Goal: Find contact information: Find contact information

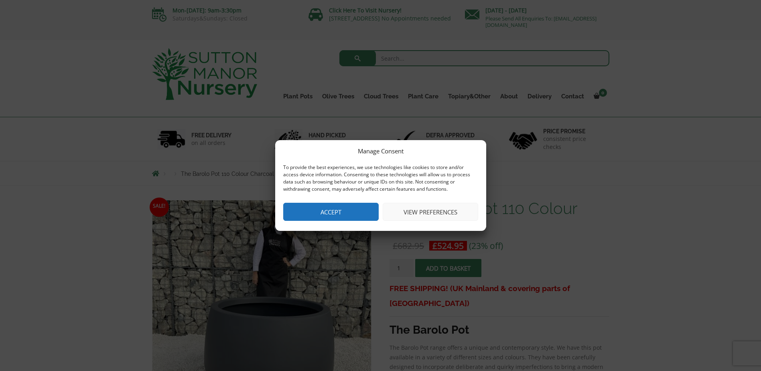
click at [331, 213] on button "Accept" at bounding box center [330, 212] width 95 height 18
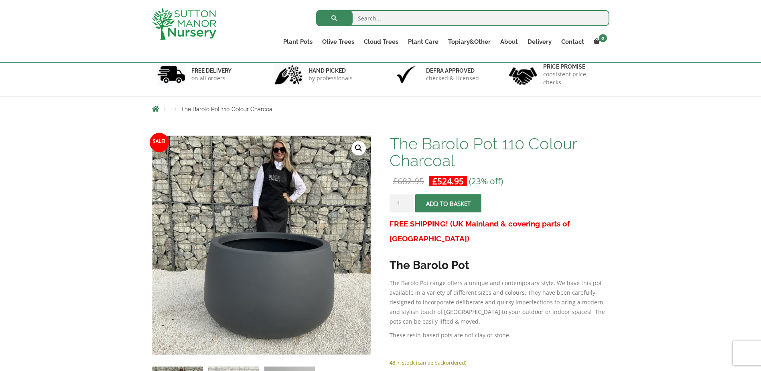
scroll to position [120, 0]
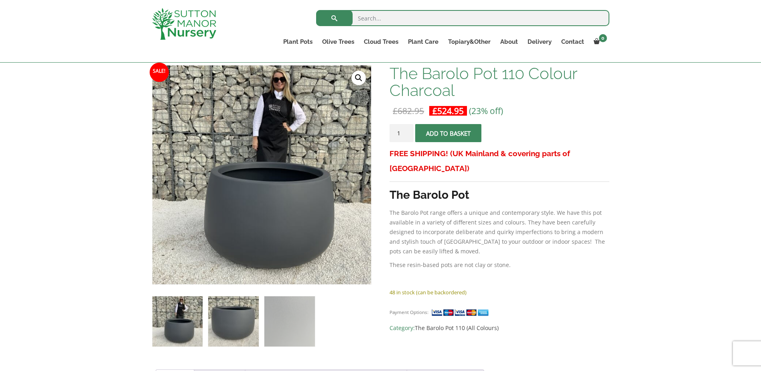
click at [249, 324] on img at bounding box center [233, 321] width 50 height 50
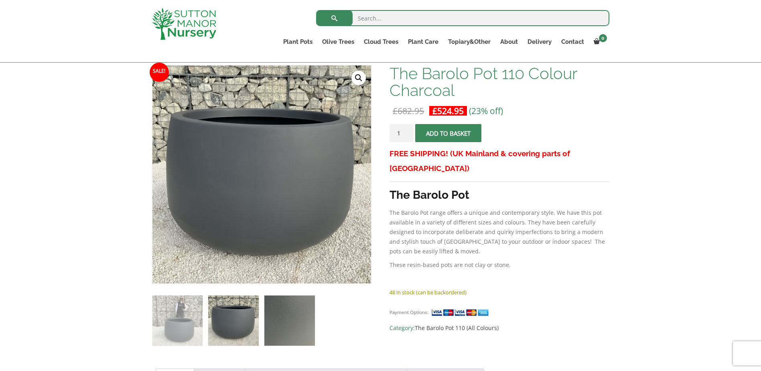
click at [292, 317] on img at bounding box center [289, 320] width 50 height 50
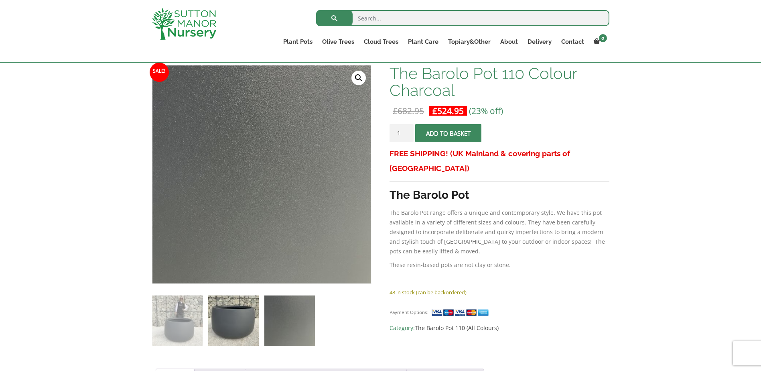
click at [218, 319] on img at bounding box center [233, 320] width 50 height 50
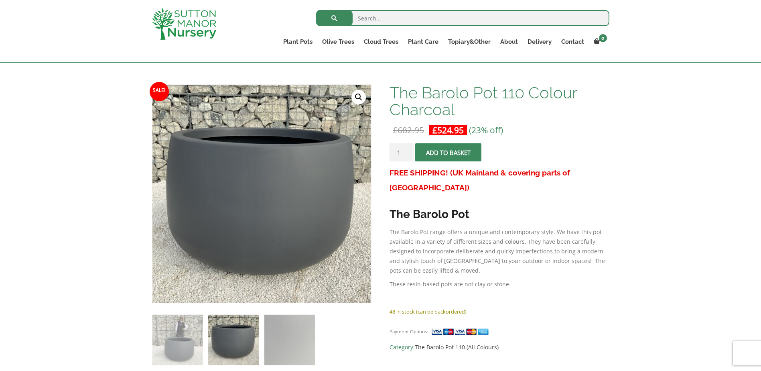
scroll to position [0, 0]
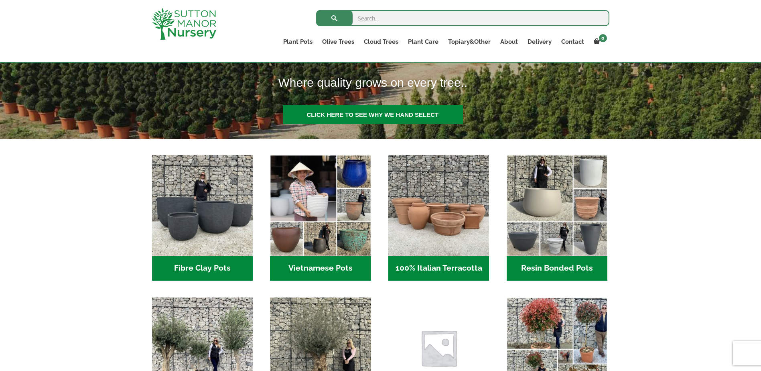
scroll to position [120, 0]
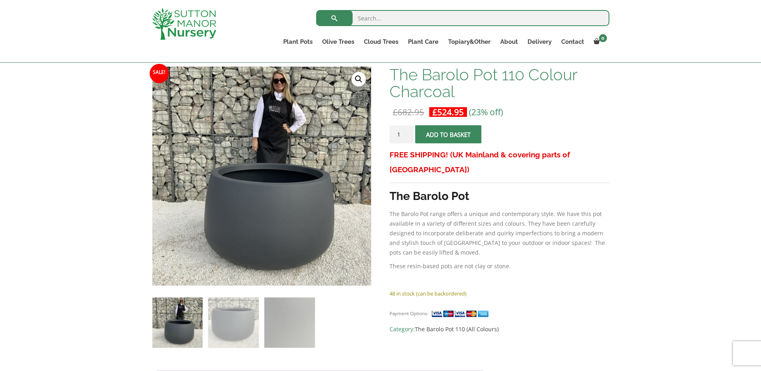
scroll to position [120, 0]
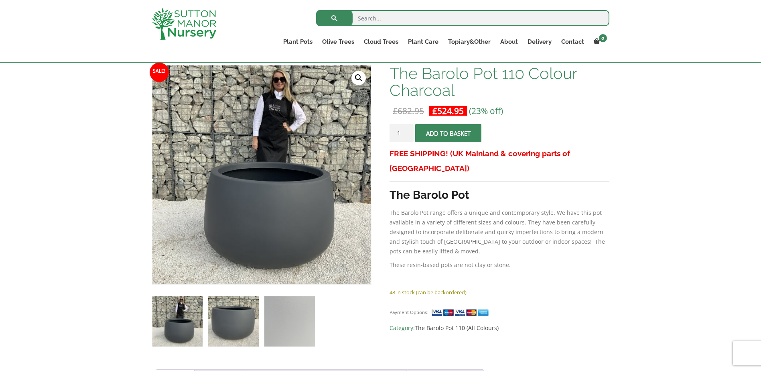
click at [245, 308] on img at bounding box center [233, 321] width 50 height 50
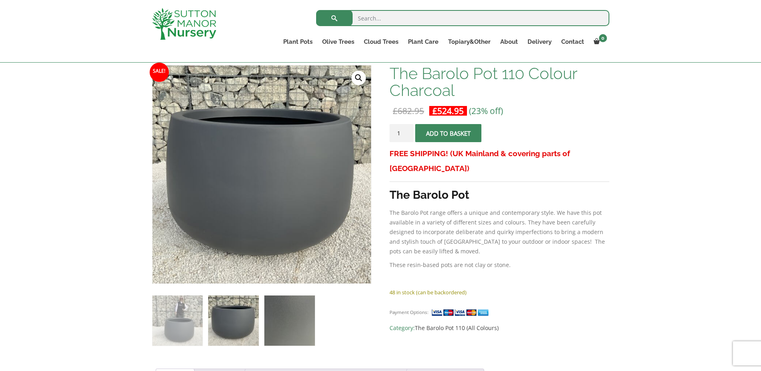
click at [302, 322] on img at bounding box center [289, 320] width 50 height 50
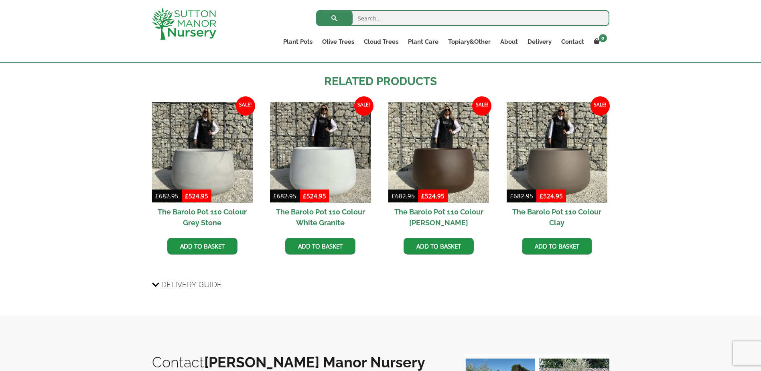
scroll to position [602, 0]
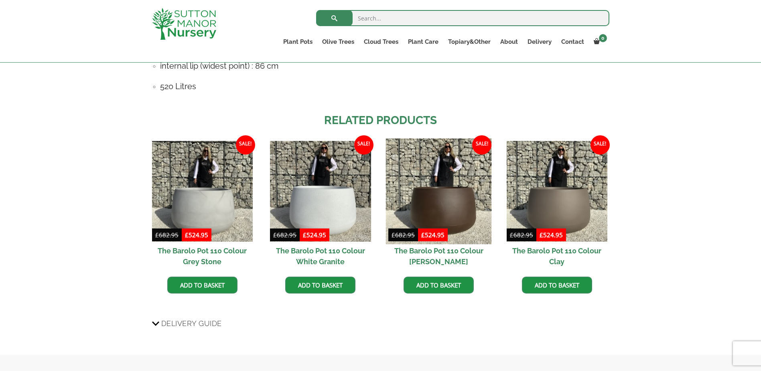
click at [436, 208] on img at bounding box center [439, 191] width 106 height 106
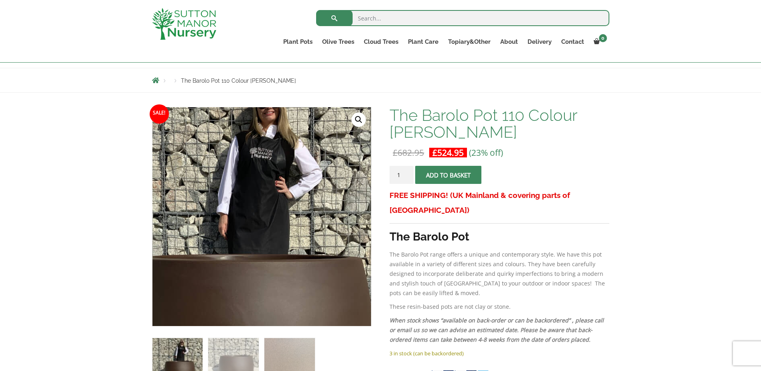
scroll to position [160, 0]
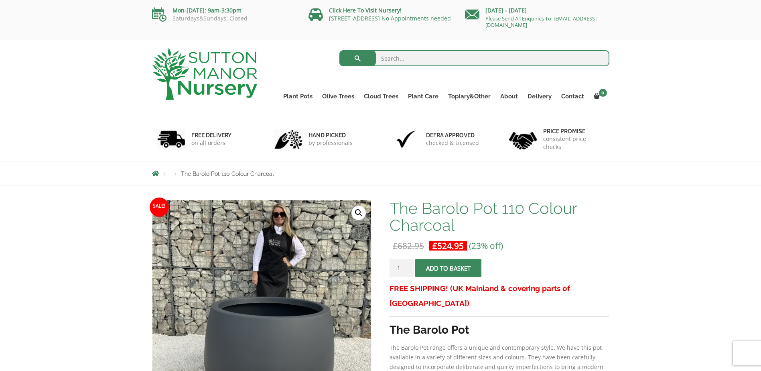
scroll to position [241, 0]
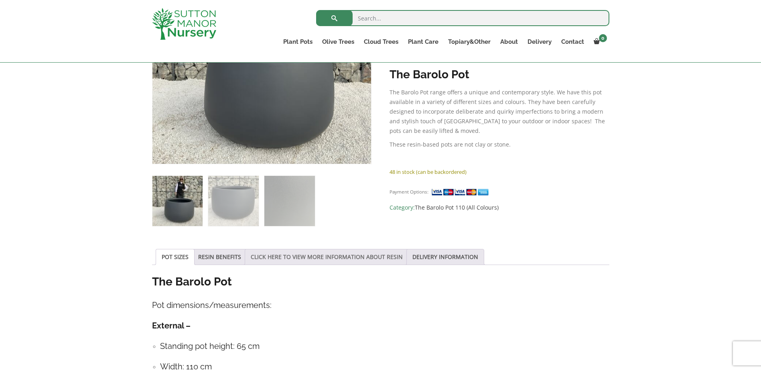
click at [337, 259] on link "CLICK HERE TO VIEW MORE INFORMATION ABOUT RESIN" at bounding box center [327, 256] width 152 height 15
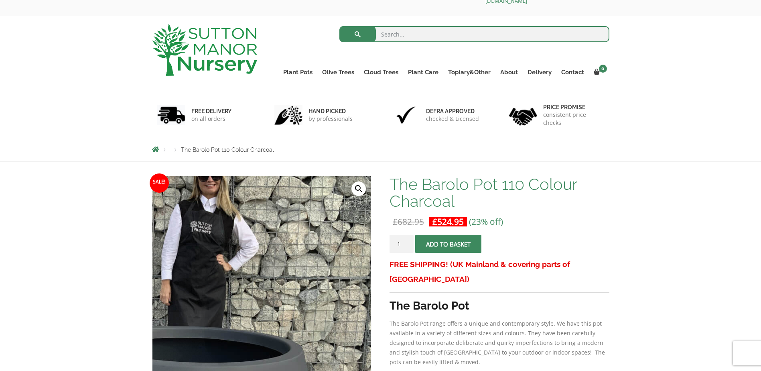
scroll to position [0, 0]
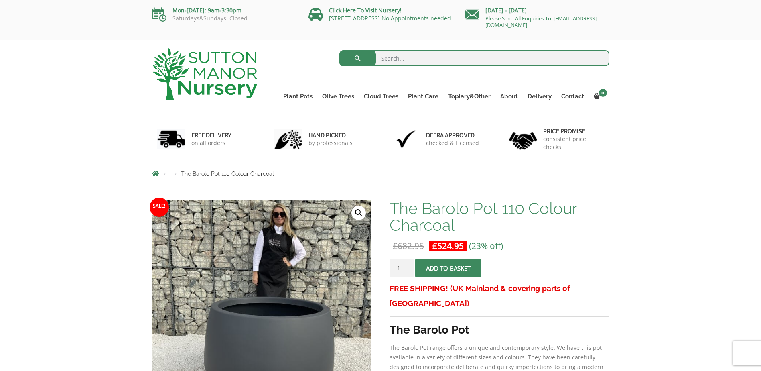
click at [451, 59] on input "search" at bounding box center [474, 58] width 270 height 16
click at [408, 56] on input "search" at bounding box center [474, 58] width 270 height 16
type input "barolo"
click at [339, 50] on button "submit" at bounding box center [357, 58] width 37 height 16
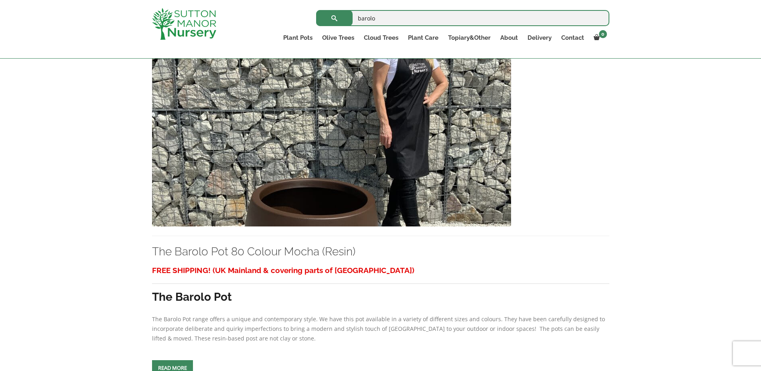
scroll to position [413, 0]
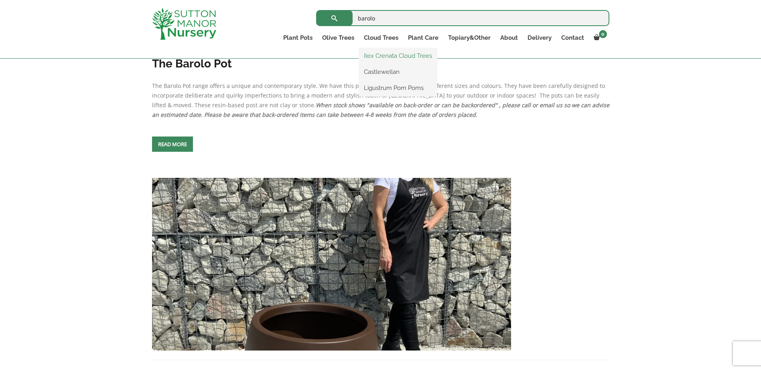
click at [390, 58] on link "Ilex Crenata Cloud Trees" at bounding box center [398, 56] width 78 height 12
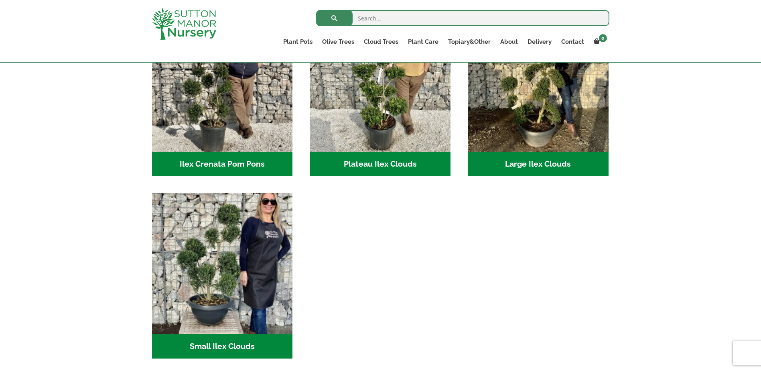
scroll to position [241, 0]
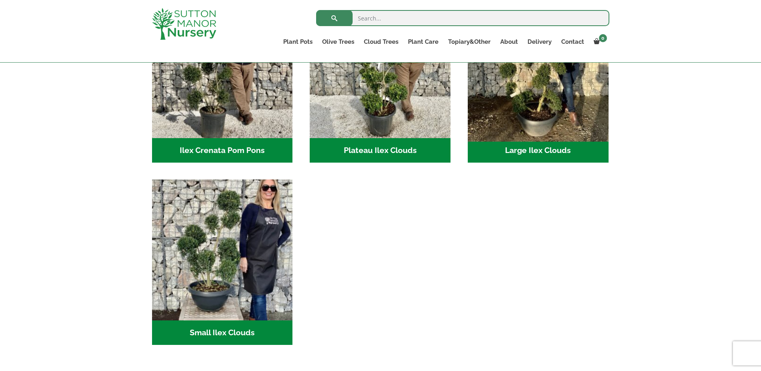
click at [509, 121] on img "Visit product category Large Ilex Clouds" at bounding box center [538, 68] width 148 height 148
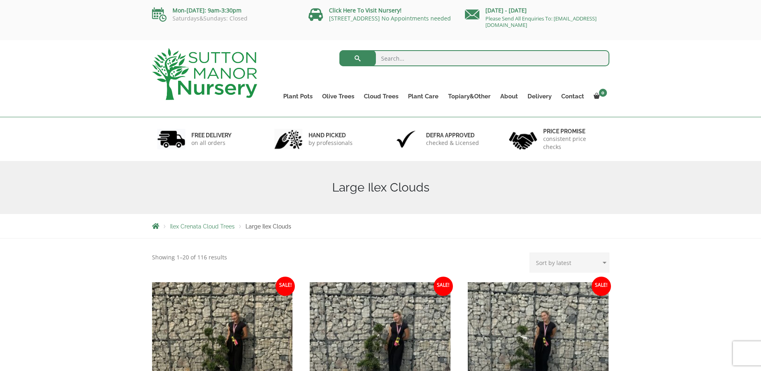
click at [480, 56] on input "search" at bounding box center [474, 58] width 270 height 16
type input "pots"
click at [339, 50] on button "submit" at bounding box center [357, 58] width 37 height 16
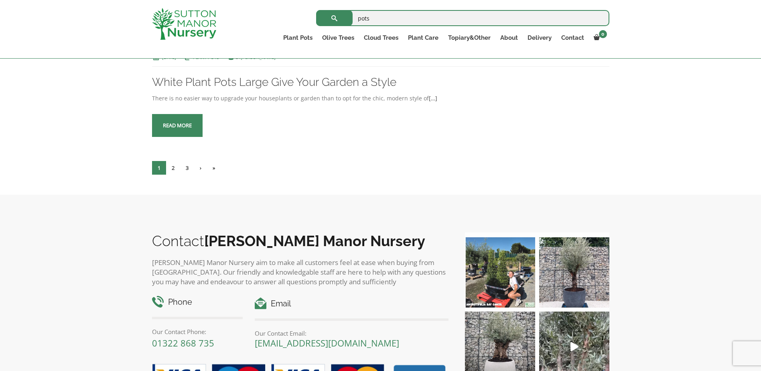
scroll to position [1564, 0]
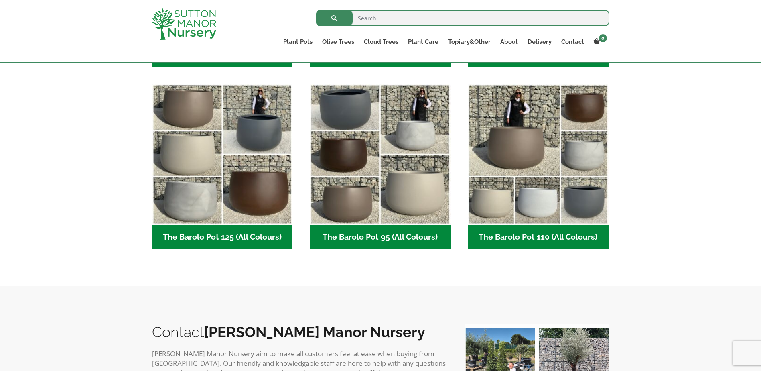
scroll to position [361, 0]
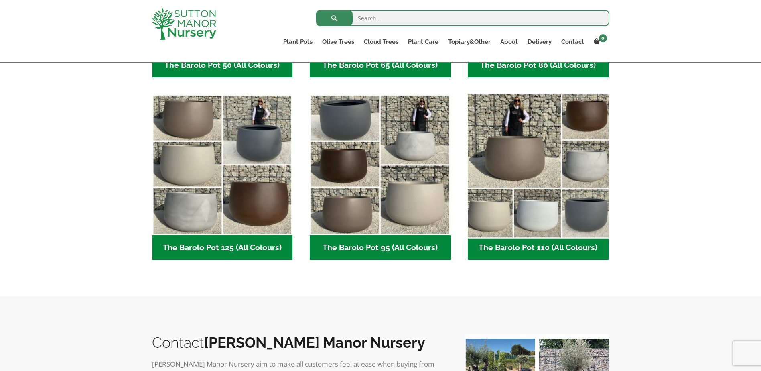
click at [562, 172] on img "Visit product category The Barolo Pot 110 (All Colours)" at bounding box center [538, 165] width 148 height 148
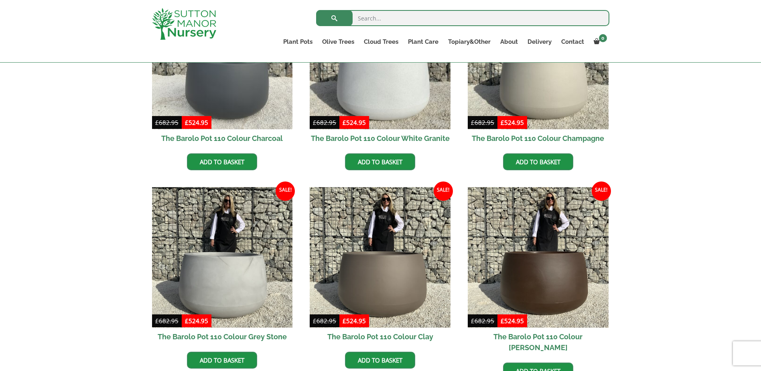
scroll to position [281, 0]
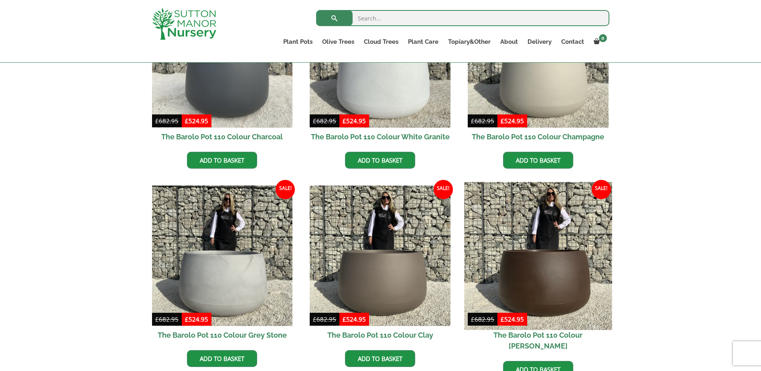
click at [559, 283] on img at bounding box center [538, 256] width 148 height 148
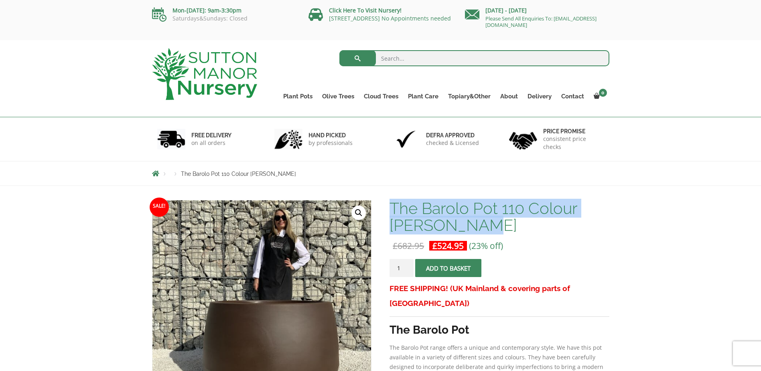
drag, startPoint x: 499, startPoint y: 229, endPoint x: 394, endPoint y: 206, distance: 108.3
click at [394, 206] on h1 "The Barolo Pot 110 Colour [PERSON_NAME]" at bounding box center [498, 217] width 219 height 34
copy h1 "The Barolo Pot 110 Colour [PERSON_NAME]"
click at [511, 16] on link "Please Send All Enquiries To: [EMAIL_ADDRESS][DOMAIN_NAME]" at bounding box center [540, 22] width 111 height 14
click at [570, 23] on link "Please Send All Enquiries To: [EMAIL_ADDRESS][DOMAIN_NAME]" at bounding box center [540, 22] width 111 height 14
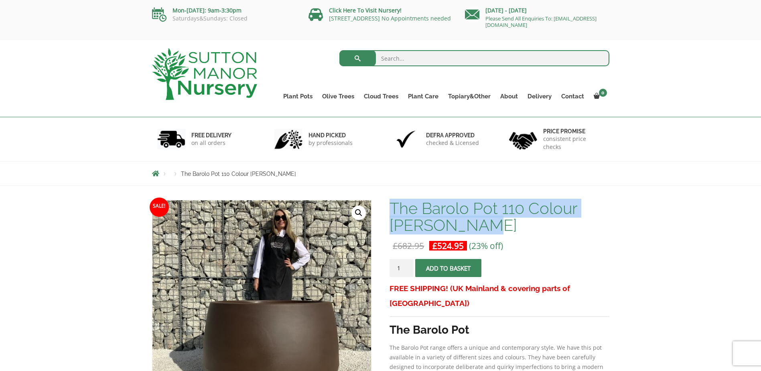
drag, startPoint x: 580, startPoint y: 26, endPoint x: 478, endPoint y: 26, distance: 102.3
click at [478, 26] on p "Please Send All Enquiries To: [EMAIL_ADDRESS][DOMAIN_NAME]" at bounding box center [537, 21] width 144 height 13
copy link "[EMAIL_ADDRESS][DOMAIN_NAME]"
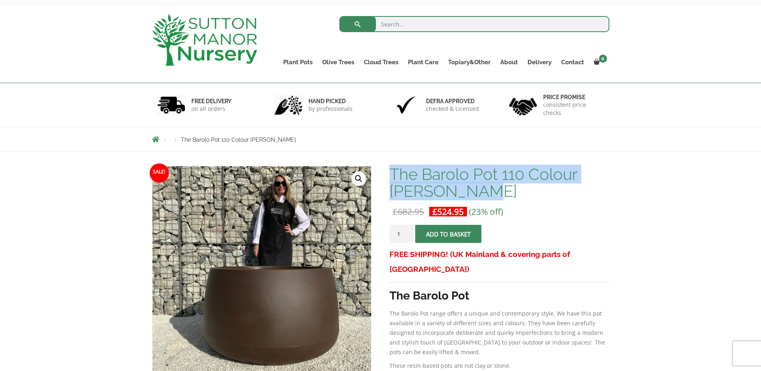
scroll to position [80, 0]
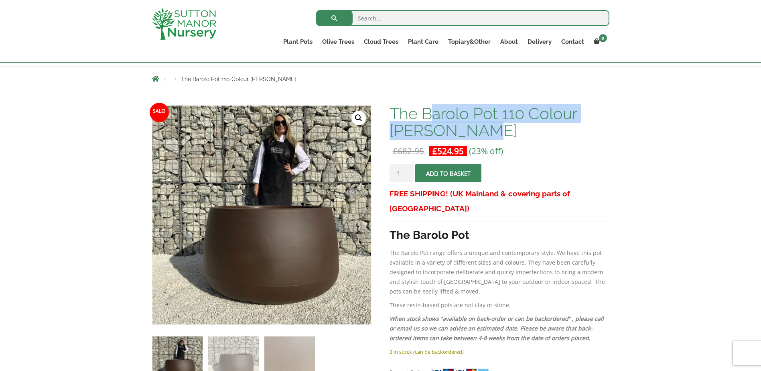
drag, startPoint x: 428, startPoint y: 114, endPoint x: 559, endPoint y: 131, distance: 132.6
click at [559, 131] on h1 "The Barolo Pot 110 Colour [PERSON_NAME]" at bounding box center [498, 122] width 219 height 34
copy h1 "arolo Pot 110 Colour [PERSON_NAME]"
